Goal: Transaction & Acquisition: Purchase product/service

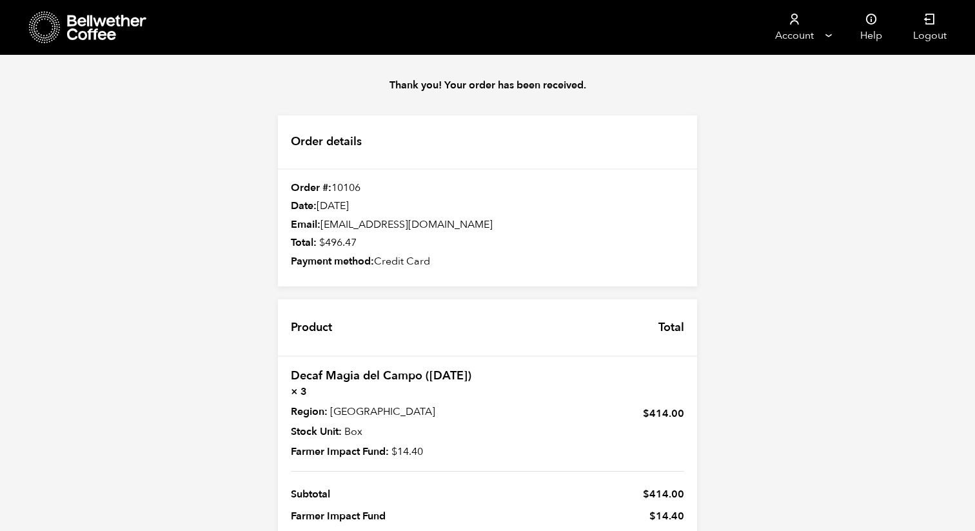
click at [94, 23] on icon at bounding box center [107, 28] width 81 height 26
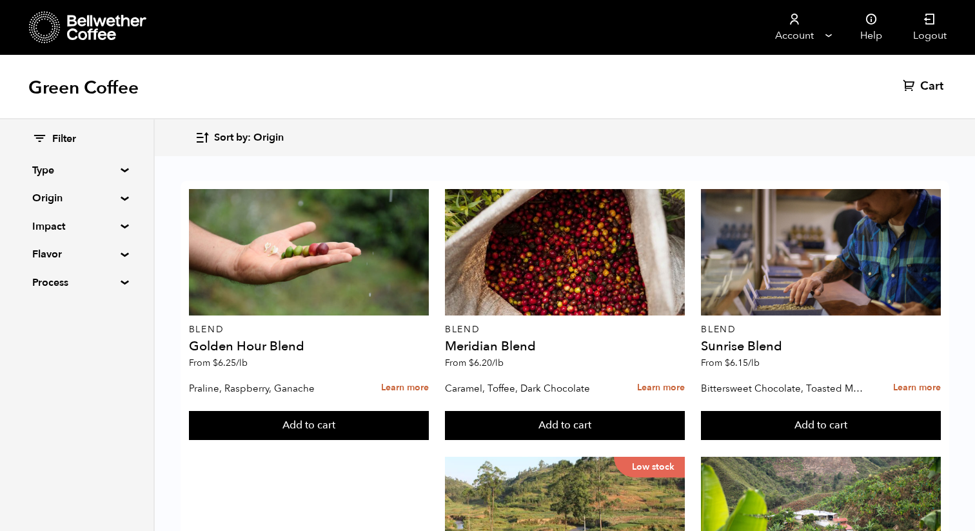
scroll to position [255, 0]
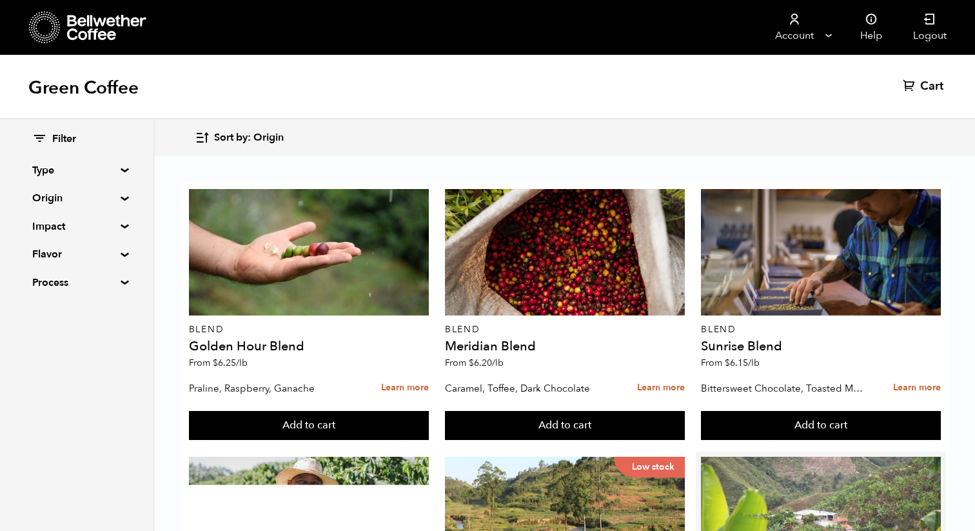
click at [812, 457] on div at bounding box center [821, 520] width 240 height 126
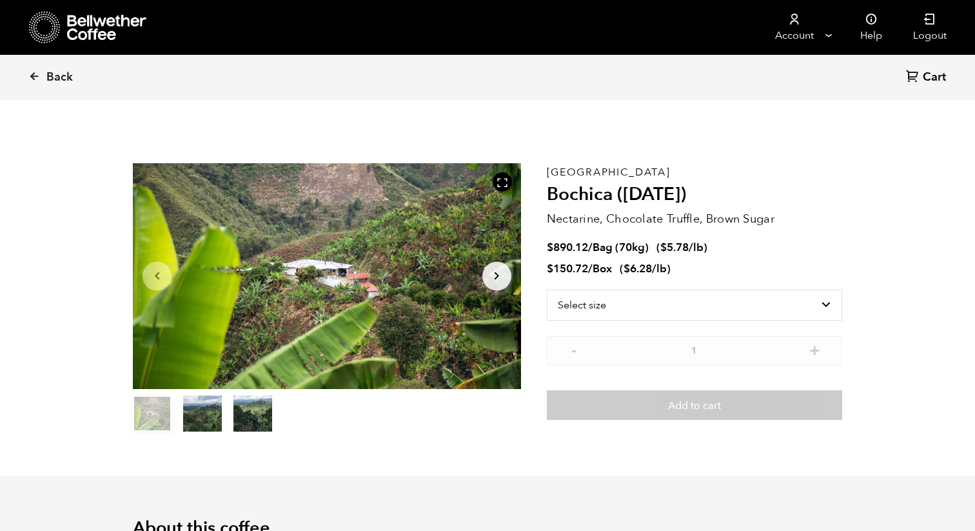
scroll to position [561, 687]
click at [505, 277] on button "Arrow Right" at bounding box center [497, 275] width 29 height 29
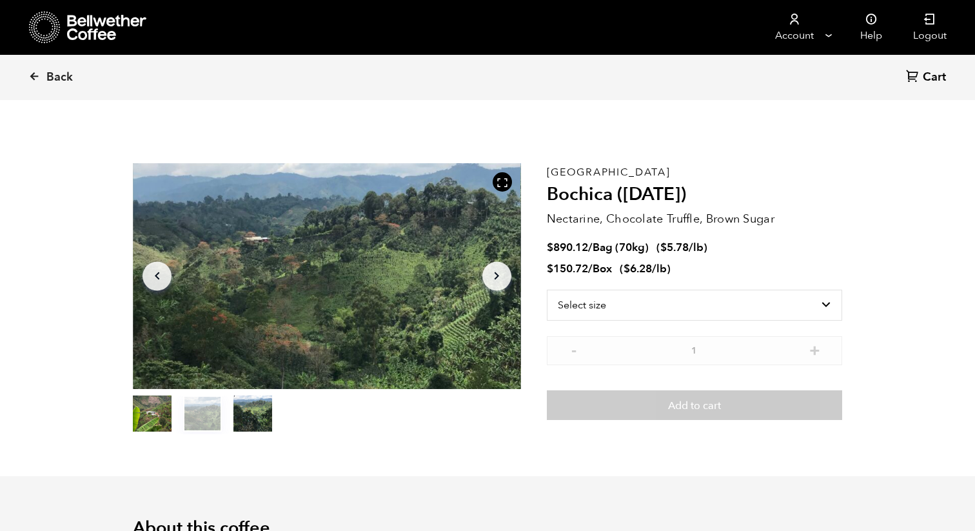
click at [505, 277] on button "Arrow Right" at bounding box center [497, 275] width 29 height 29
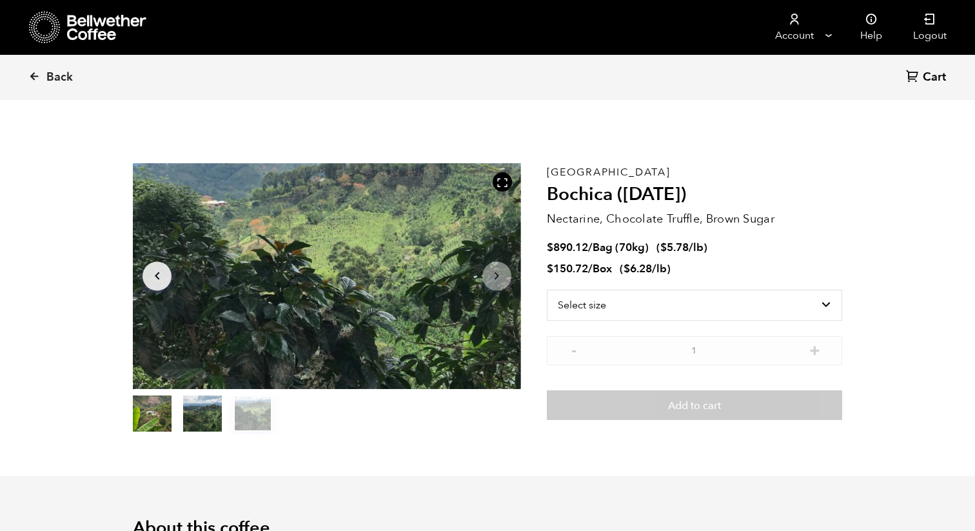
click at [505, 277] on button "Arrow Right" at bounding box center [497, 275] width 29 height 29
click at [168, 269] on button "Arrow Left" at bounding box center [157, 275] width 29 height 29
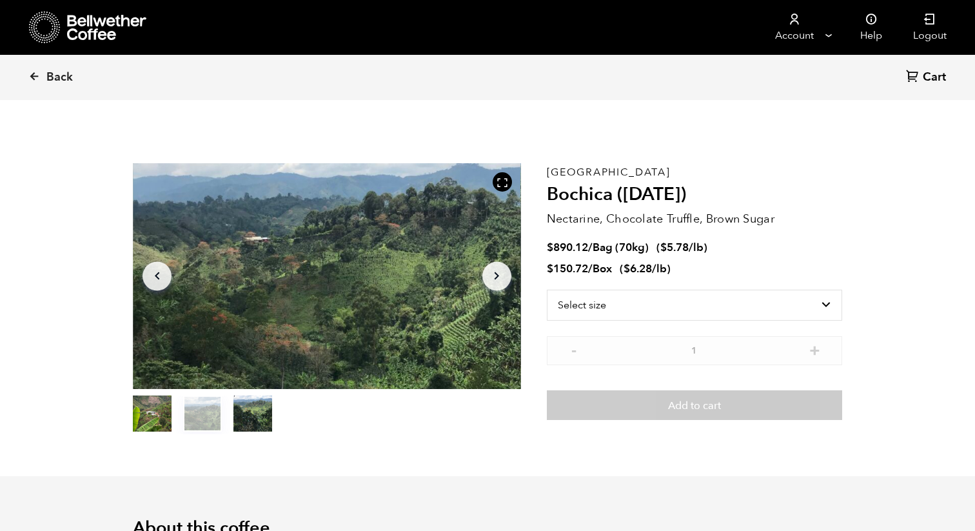
click at [157, 269] on icon "Arrow Left" at bounding box center [157, 275] width 15 height 15
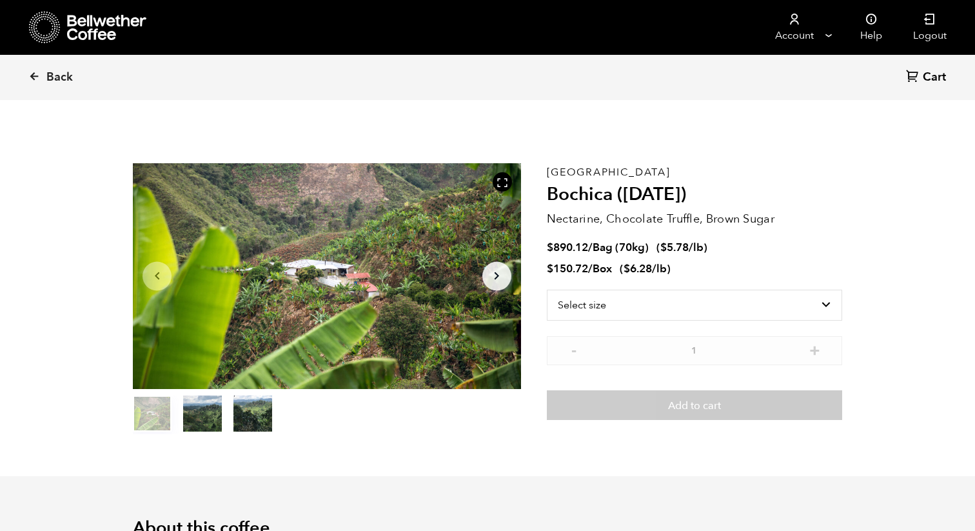
click at [496, 271] on icon "Arrow Right" at bounding box center [496, 275] width 15 height 15
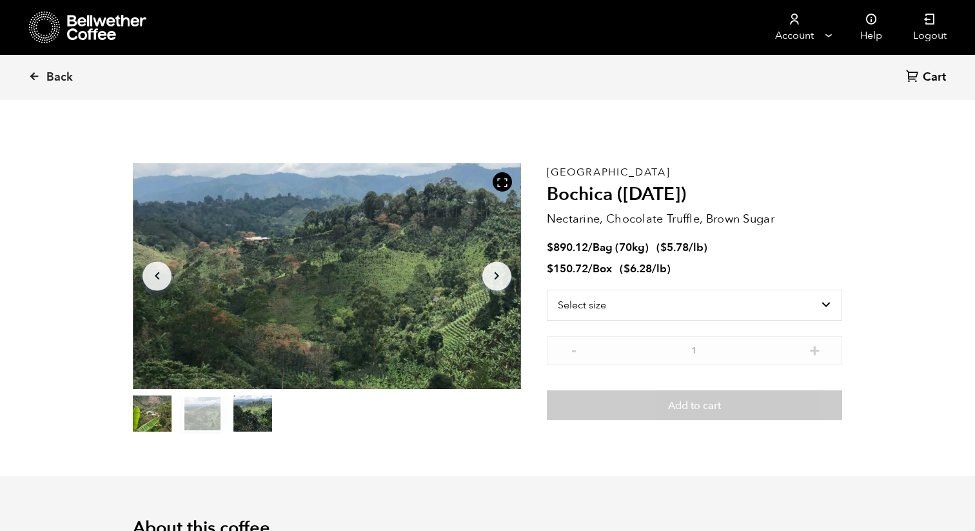
click at [156, 270] on icon "Arrow Left" at bounding box center [157, 275] width 15 height 15
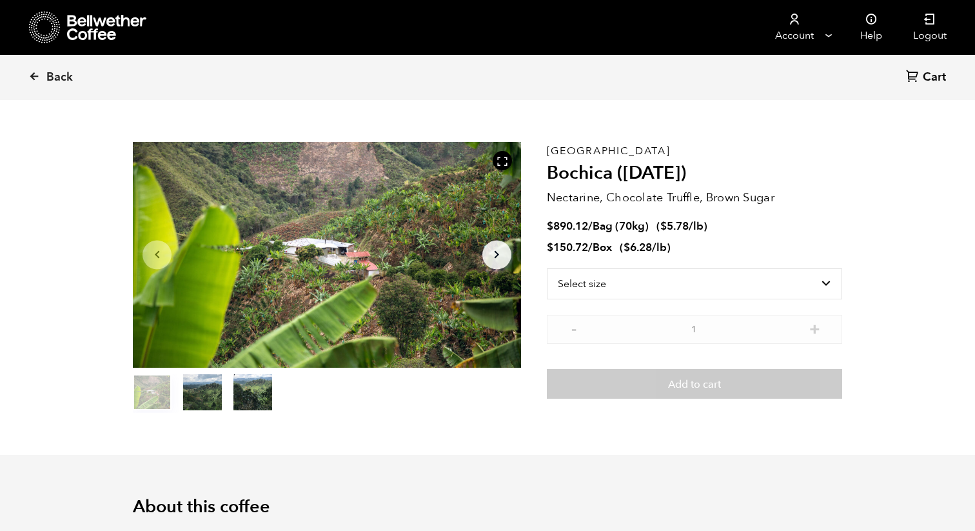
scroll to position [0, 0]
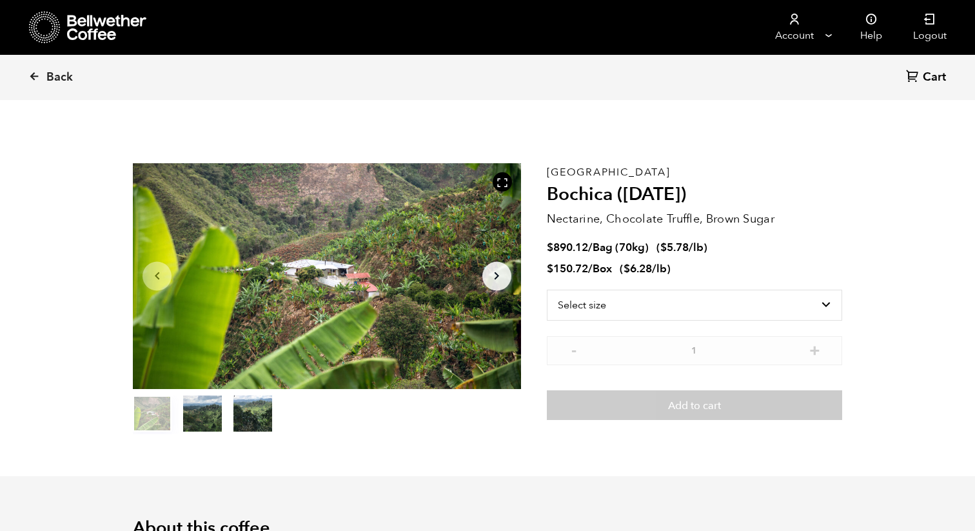
click at [488, 330] on div at bounding box center [327, 276] width 388 height 226
